Goal: Task Accomplishment & Management: Use online tool/utility

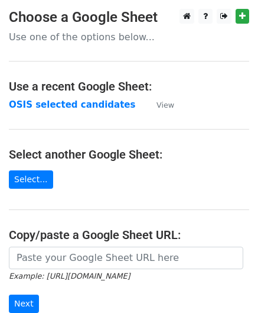
scroll to position [18, 0]
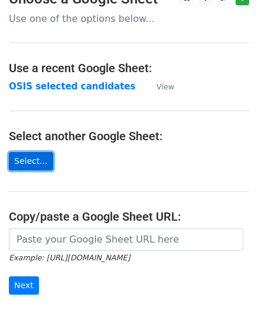
click at [20, 160] on link "Select..." at bounding box center [31, 161] width 44 height 18
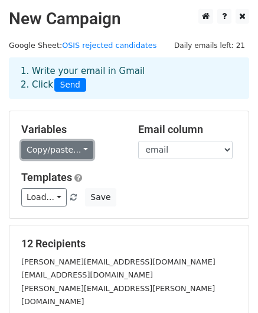
click at [54, 145] on link "Copy/paste..." at bounding box center [57, 150] width 72 height 18
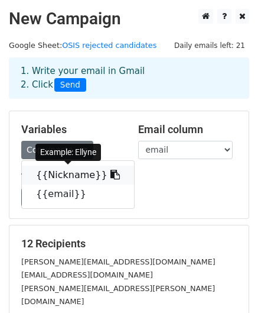
click at [54, 168] on link "{{Nickname}}" at bounding box center [78, 174] width 112 height 19
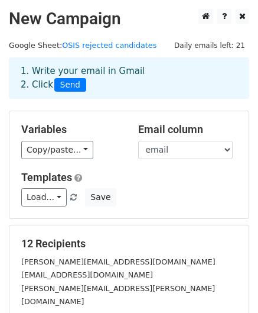
scroll to position [161, 0]
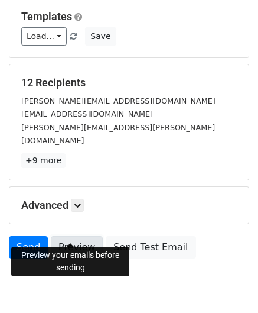
click at [74, 236] on link "Preview" at bounding box center [77, 247] width 52 height 22
